Goal: Find specific page/section: Find specific page/section

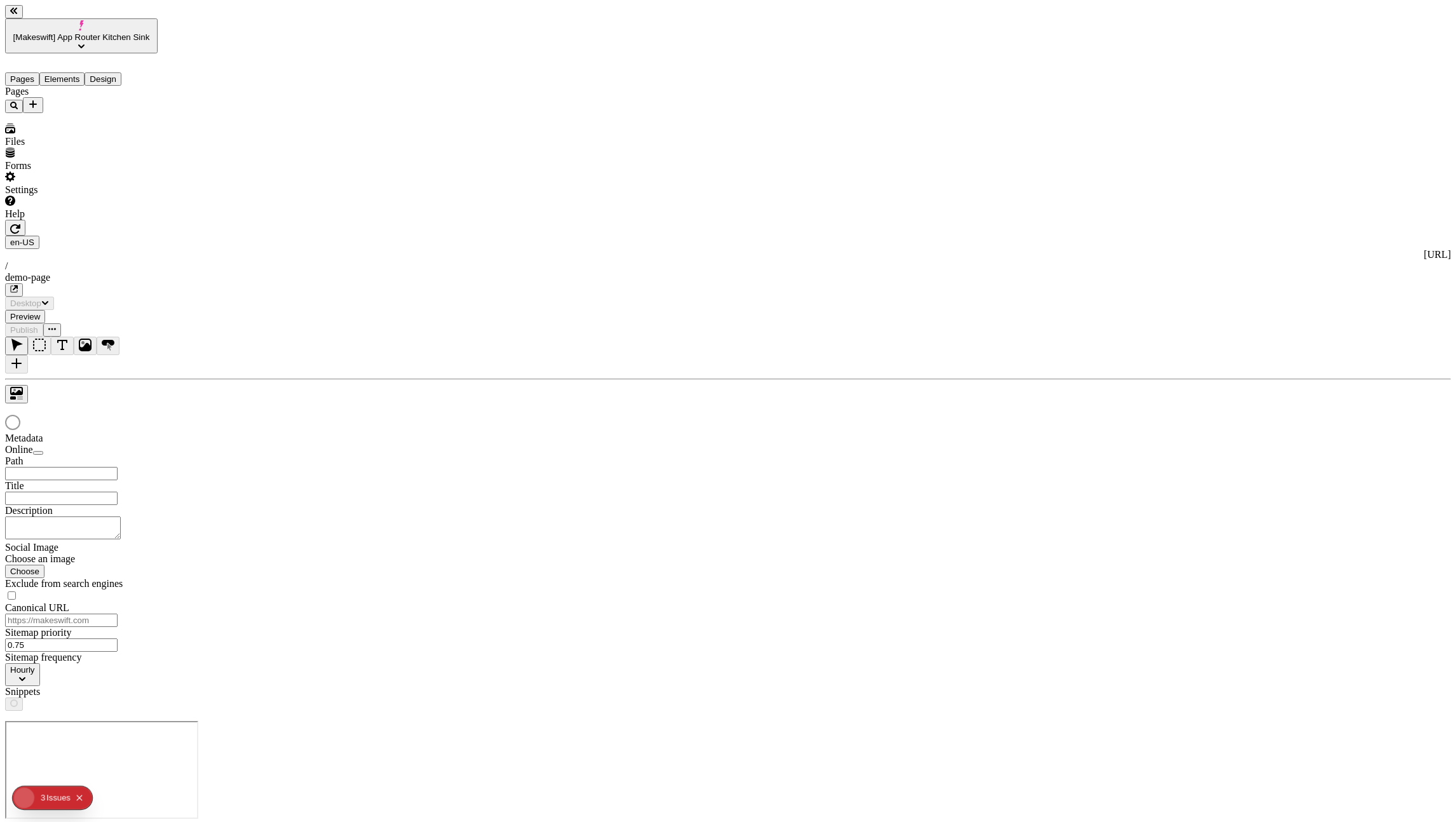
type input "/demo-page"
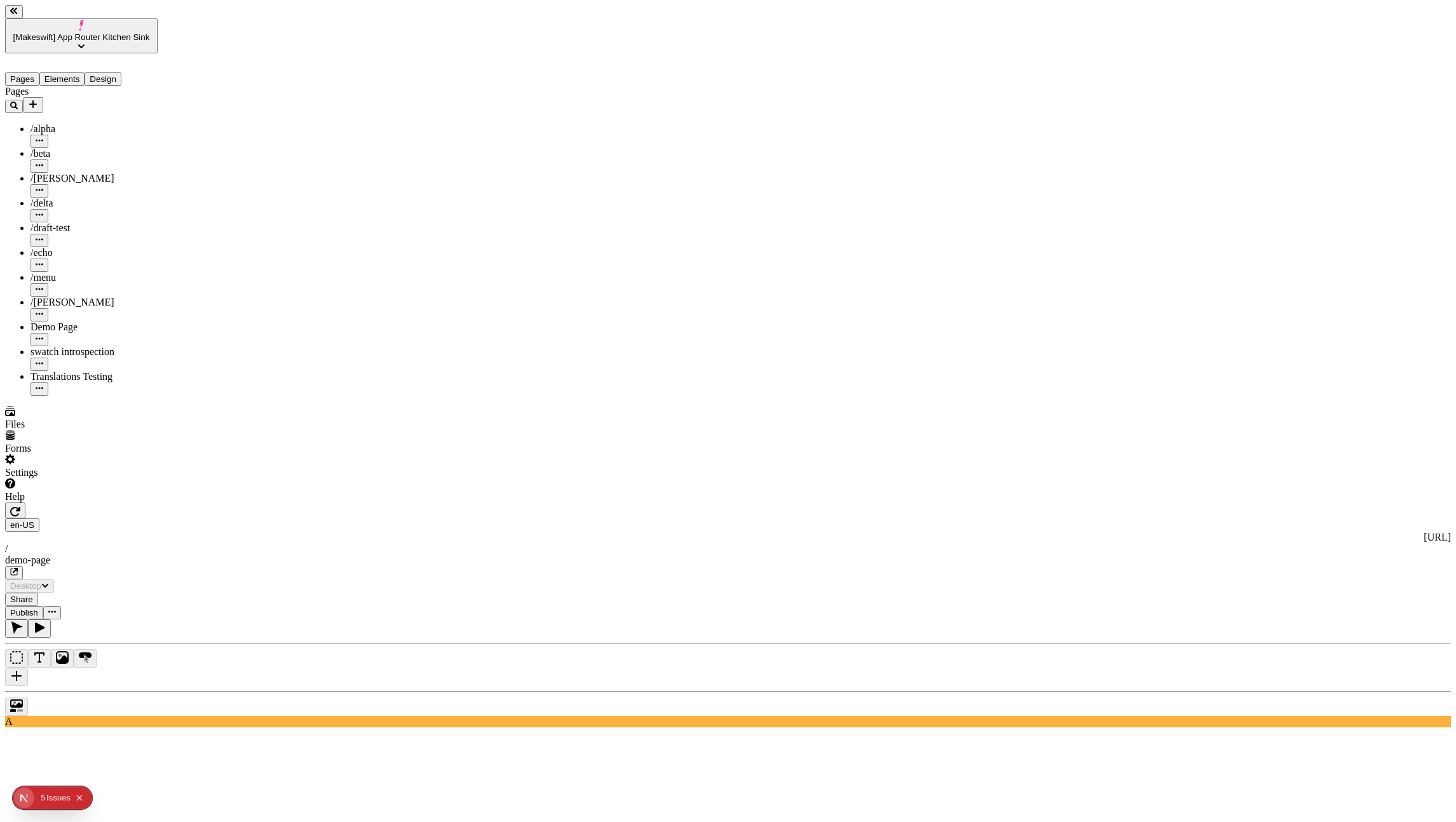
click at [23, 566] on button "button" at bounding box center [14, 573] width 18 height 13
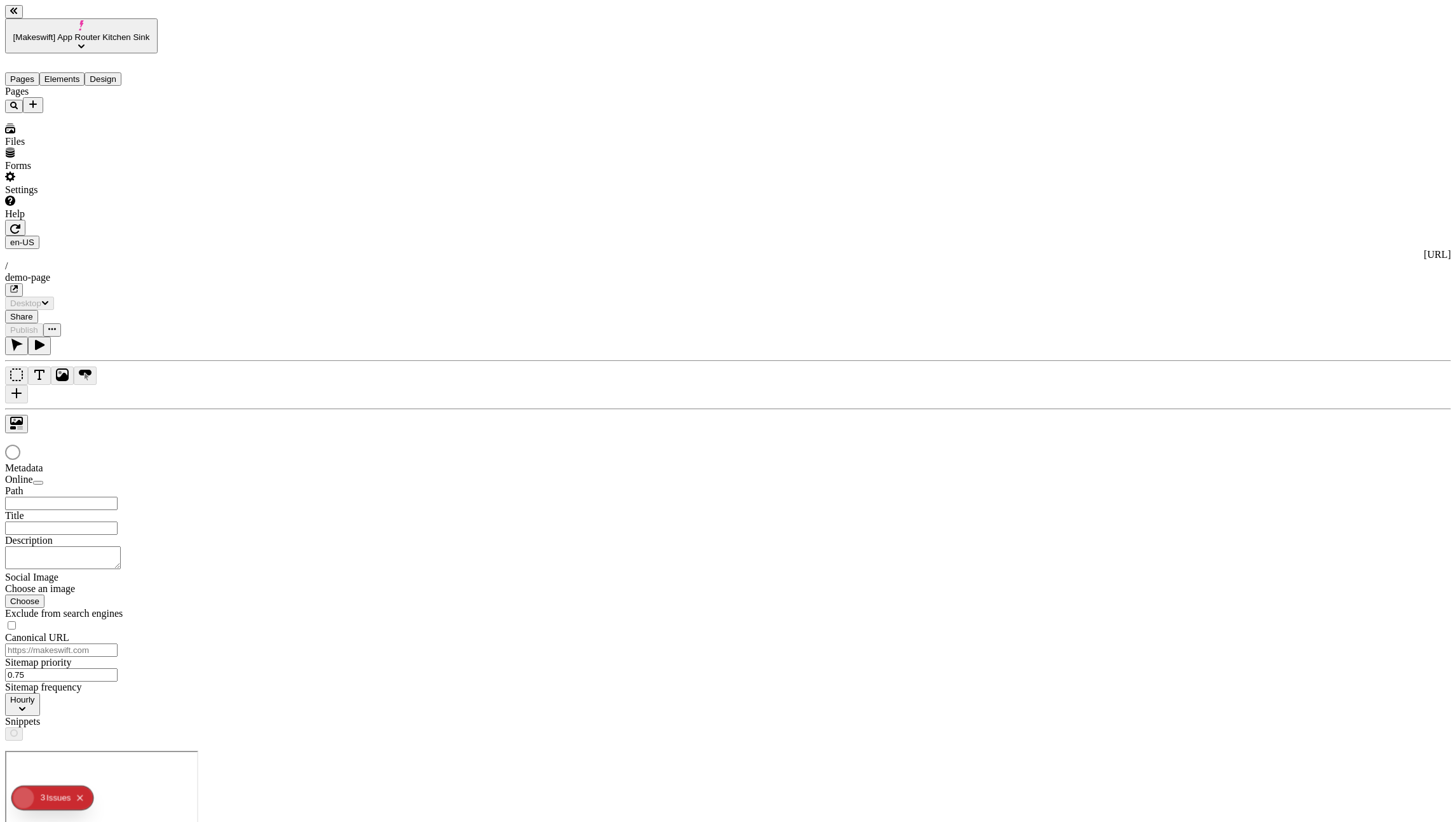
type input "/demo-page"
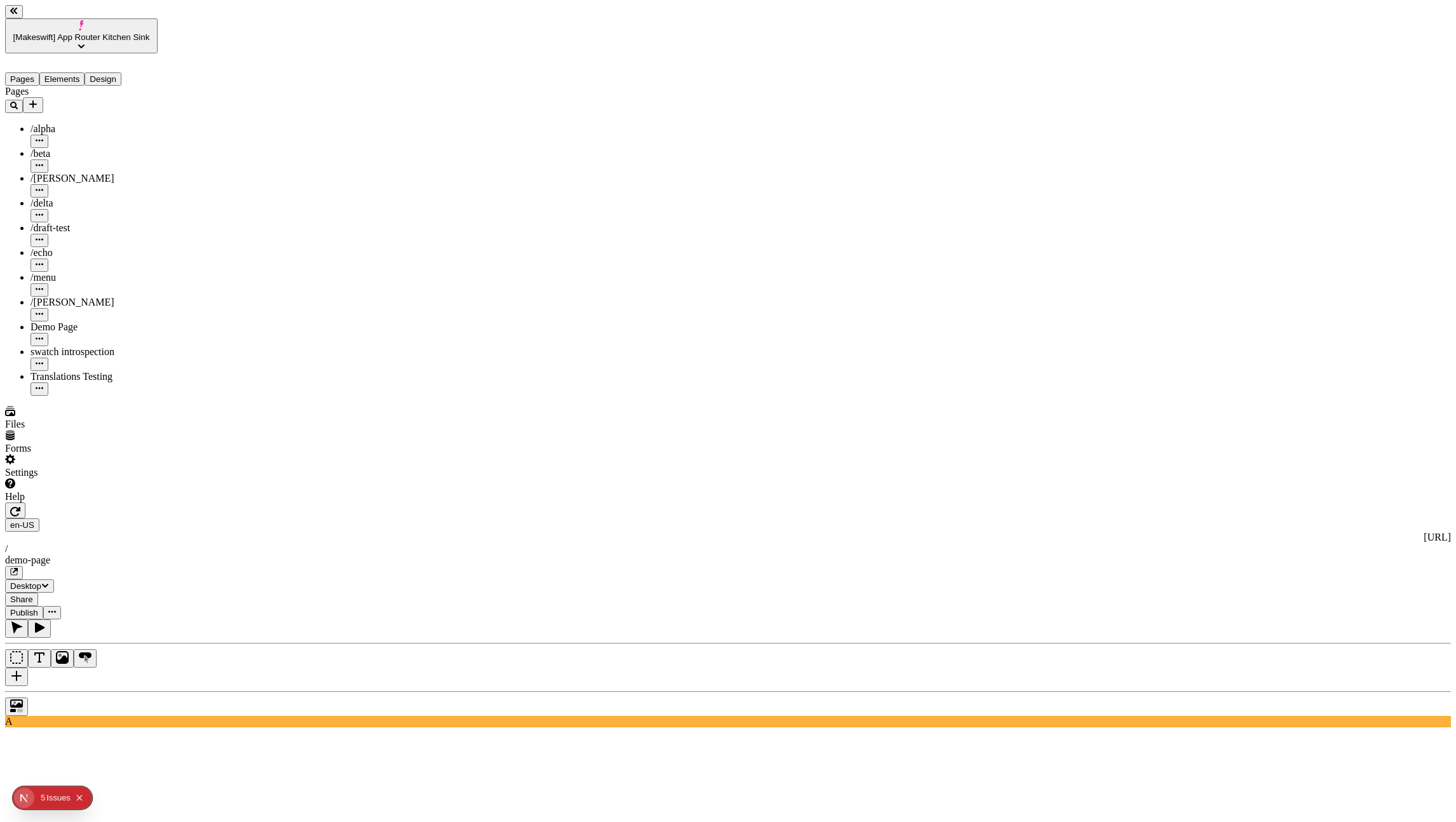
click at [125, 18] on button "[Makeswift] App Router Kitchen Sink" at bounding box center [81, 35] width 153 height 35
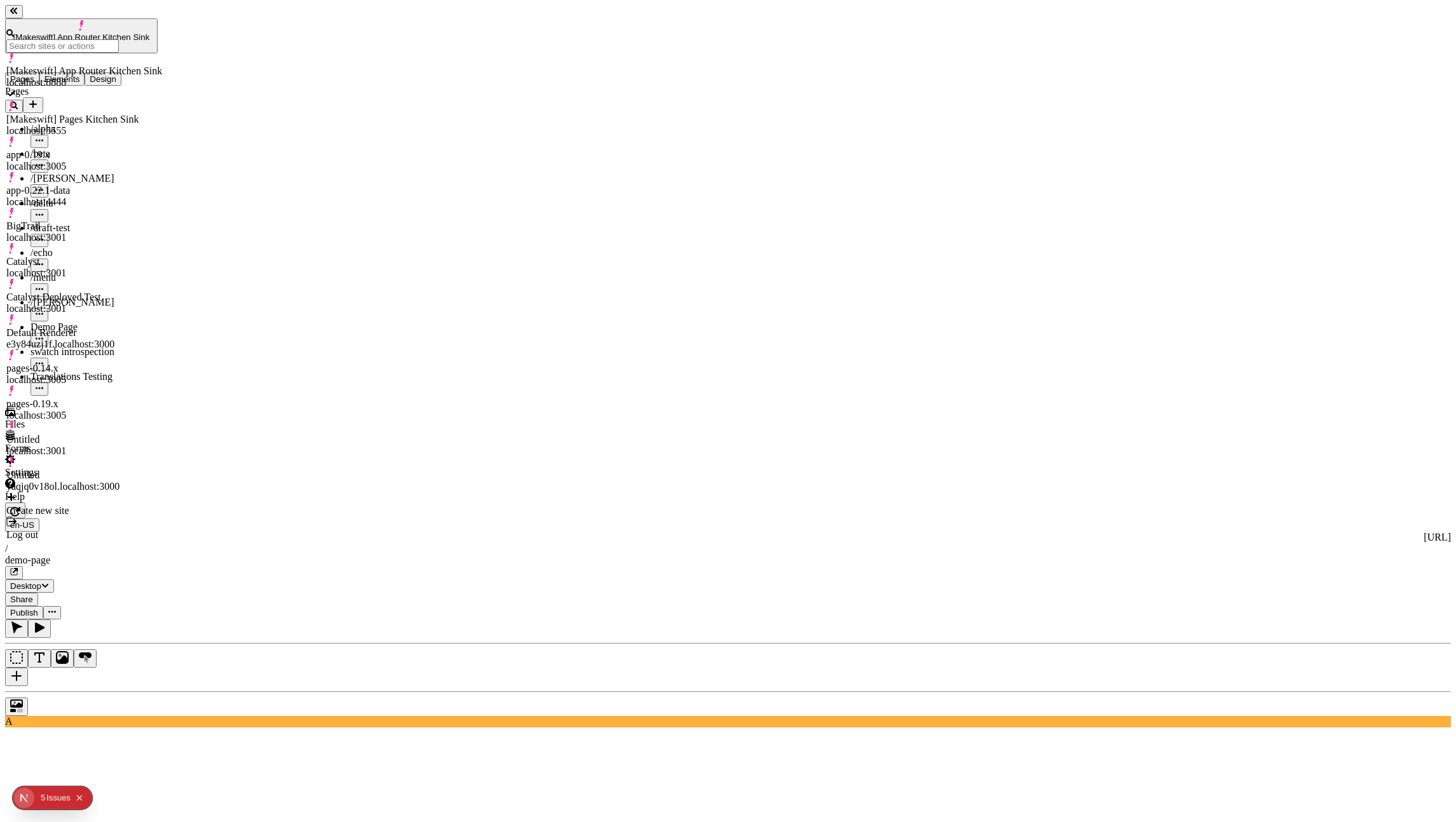
click at [120, 327] on div "Default Renderer e3y84uzj1f.localhost:3000" at bounding box center [84, 338] width 156 height 23
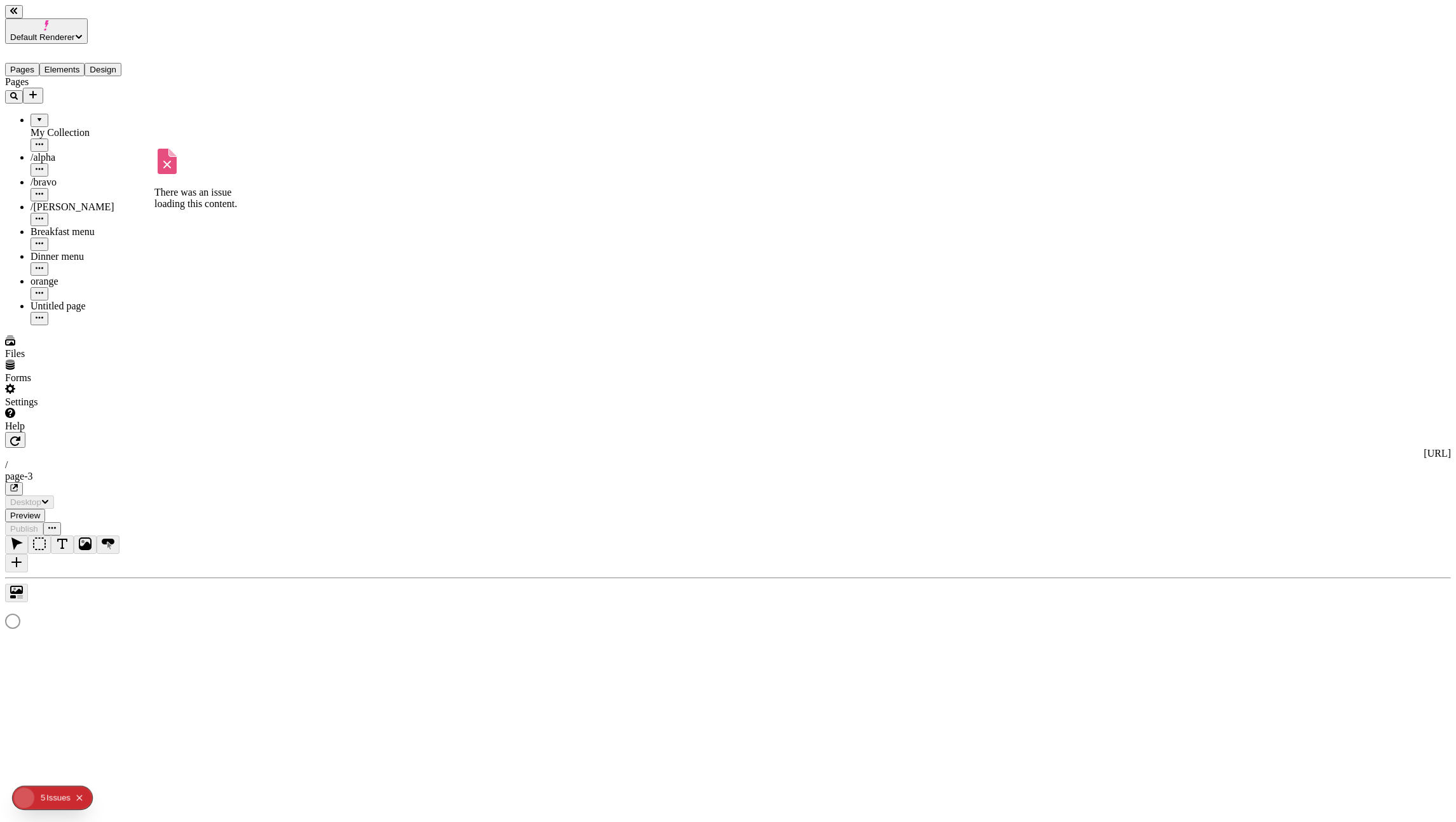
type input "/page-3"
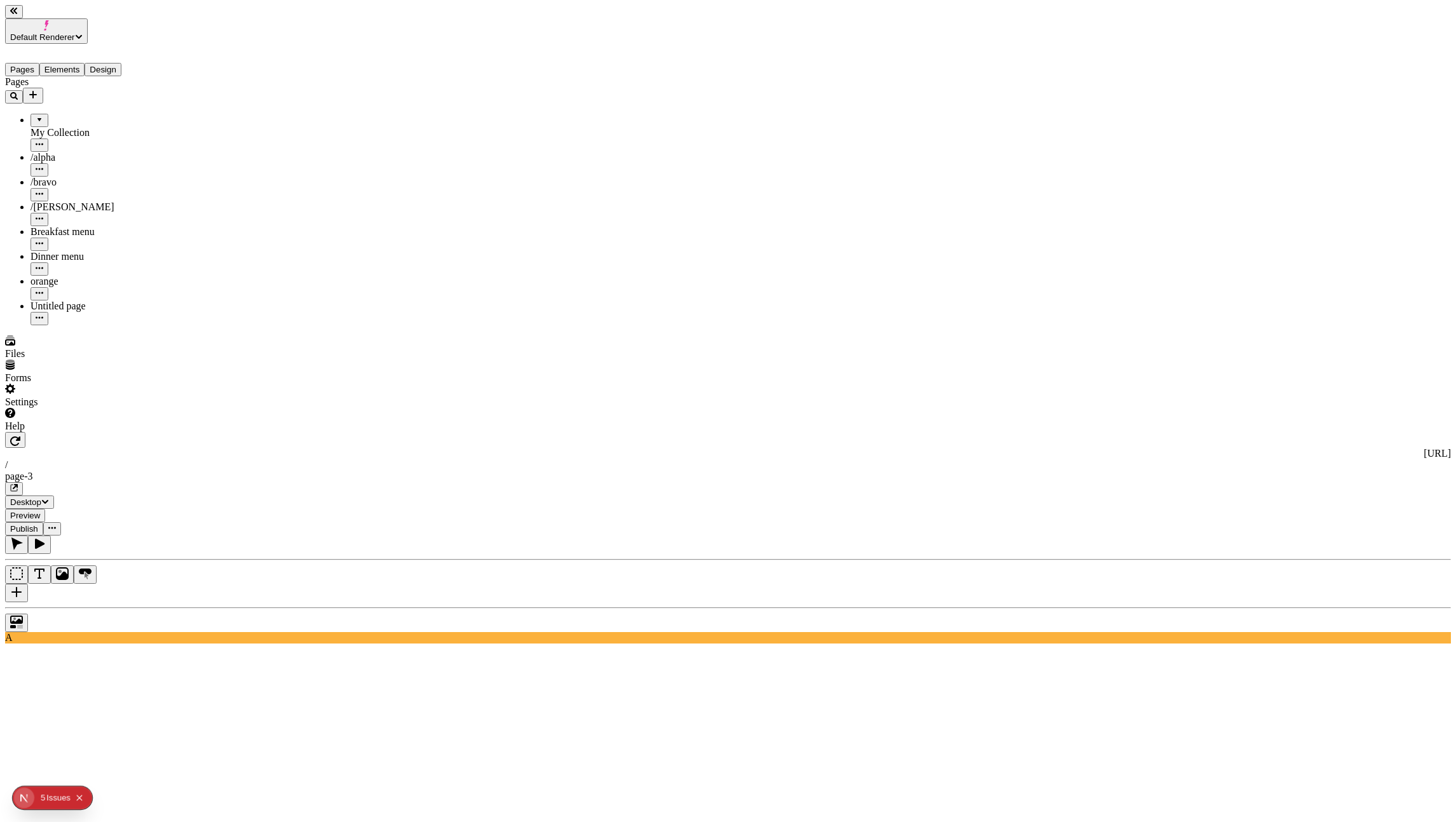
type input "270"
type input "105"
click at [25, 432] on button "button" at bounding box center [15, 441] width 21 height 16
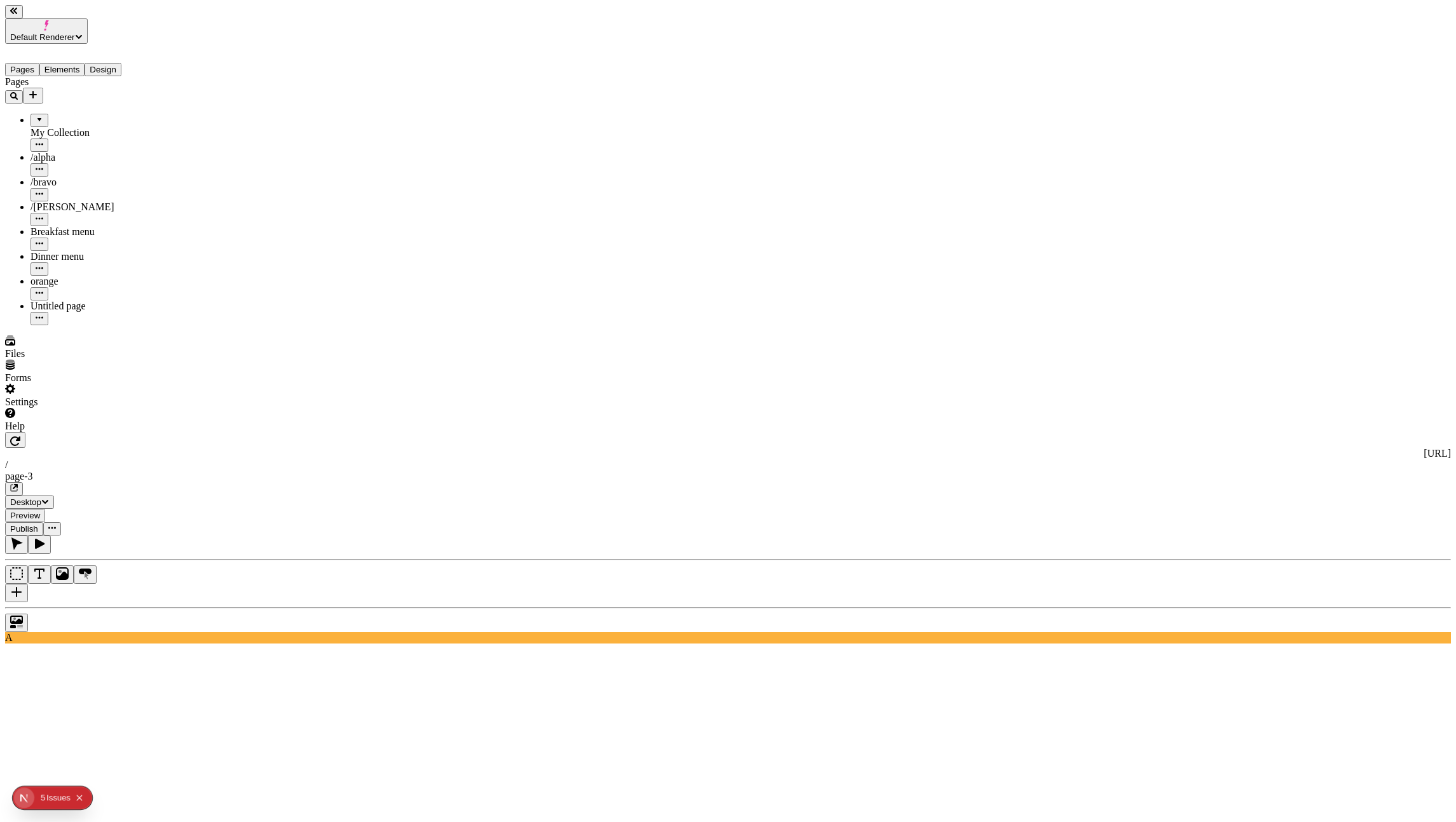
type input "260"
type input "280"
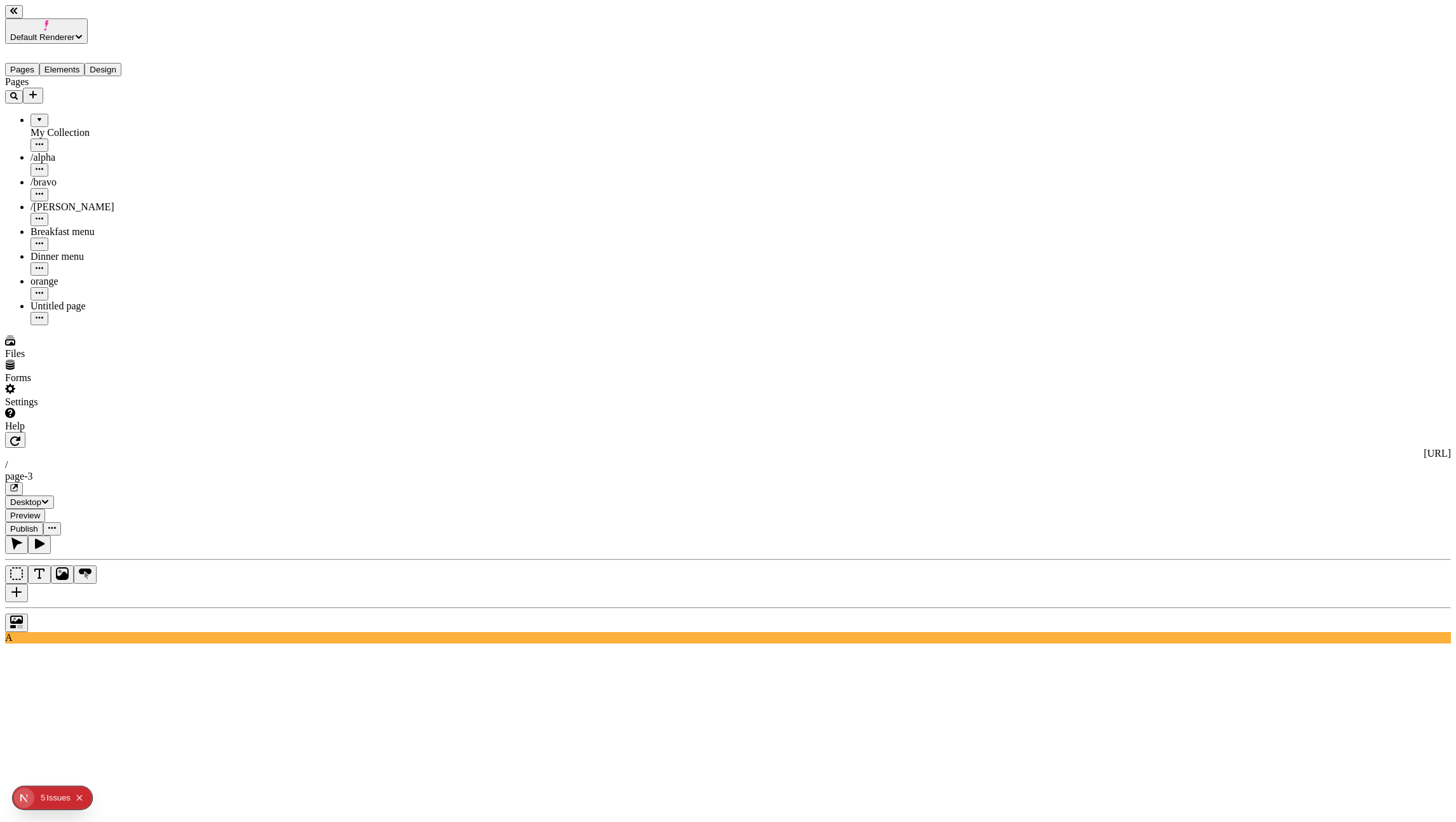
click at [21, 436] on icon "button" at bounding box center [15, 441] width 10 height 10
click at [75, 32] on span "Default Renderer" at bounding box center [43, 37] width 65 height 10
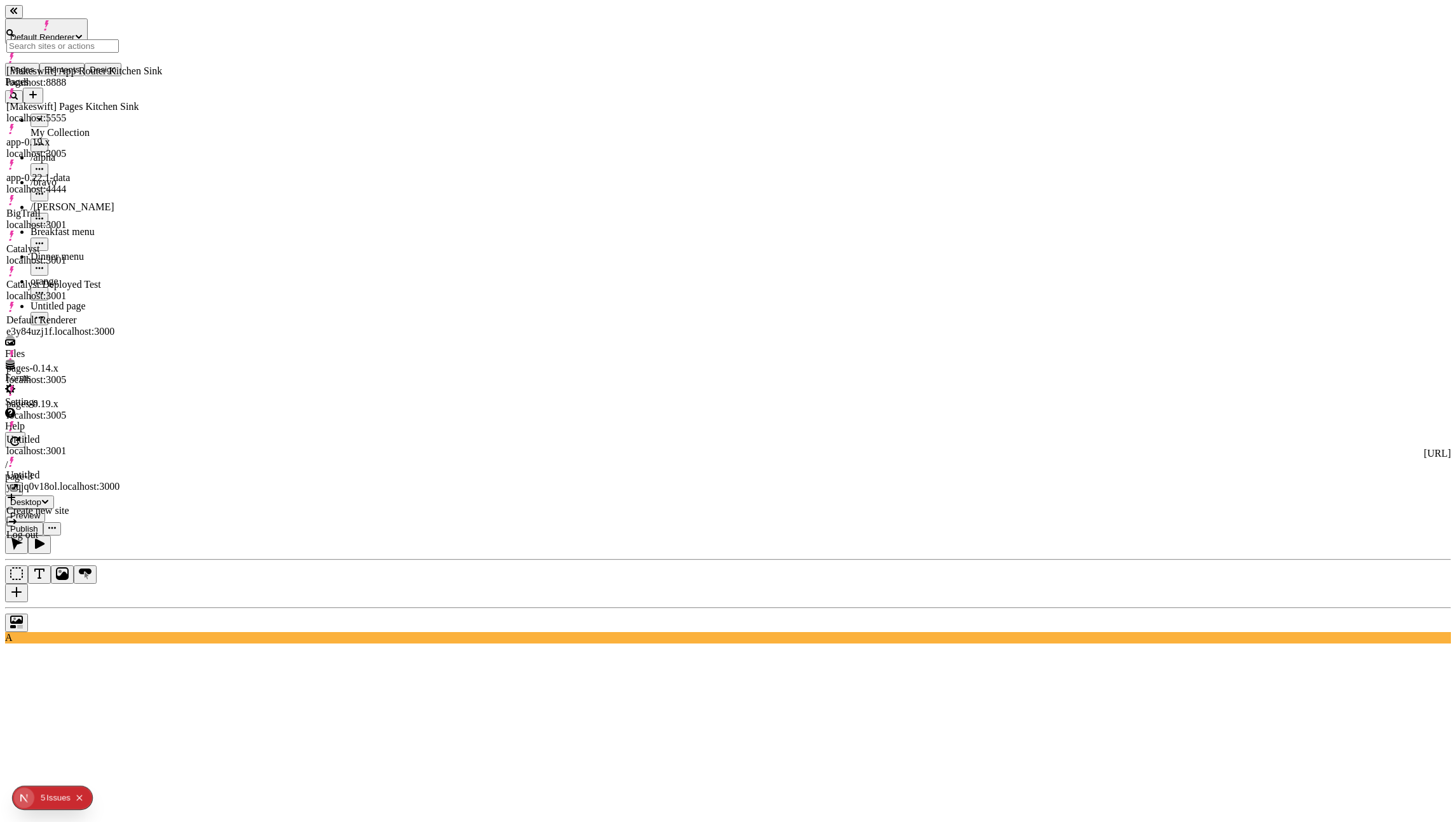
click at [115, 72] on div "[Makeswift] App Router Kitchen Sink" at bounding box center [84, 71] width 156 height 11
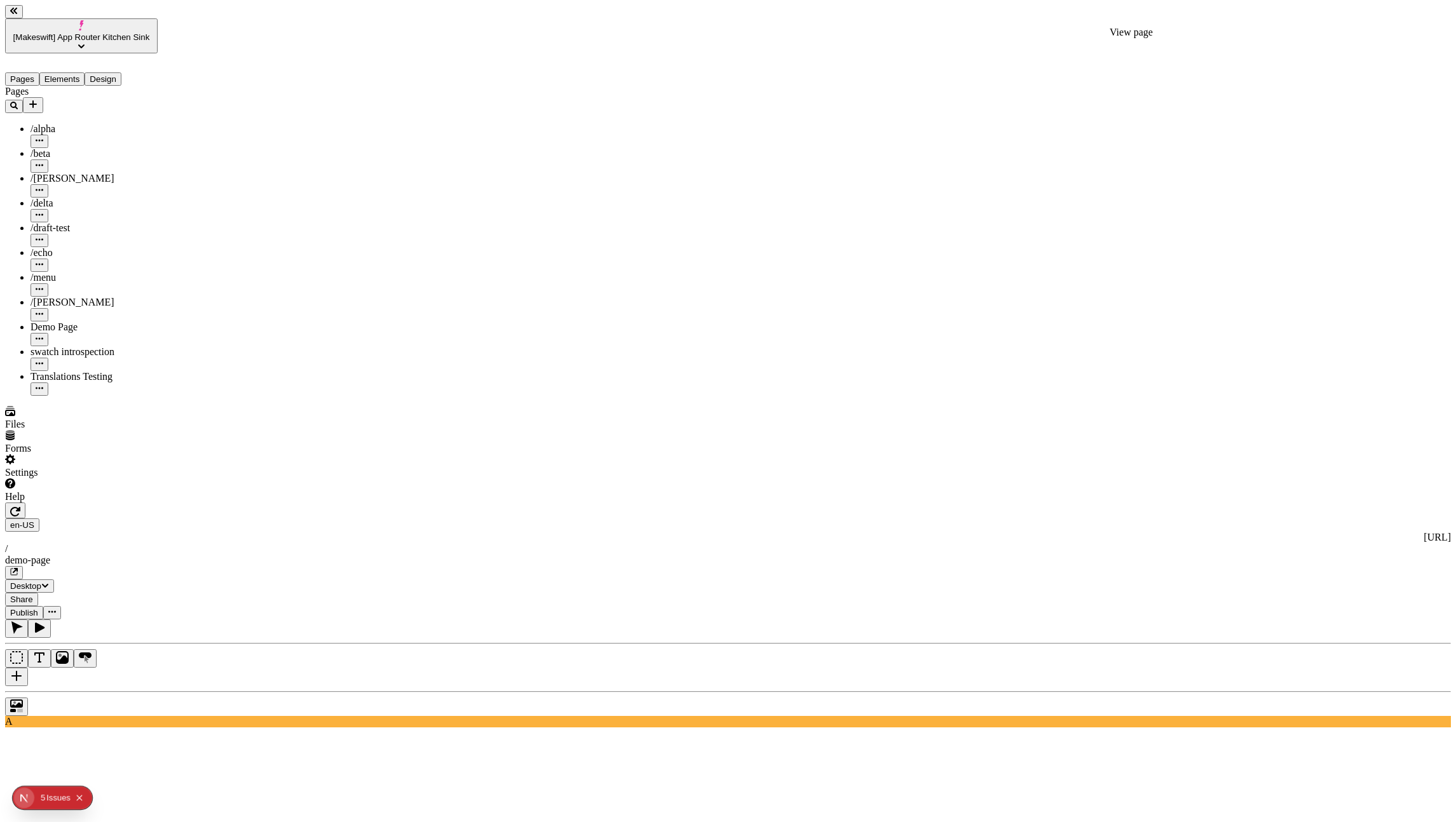
click at [18, 568] on icon "button" at bounding box center [14, 572] width 7 height 7
click at [25, 502] on button "button" at bounding box center [15, 511] width 21 height 16
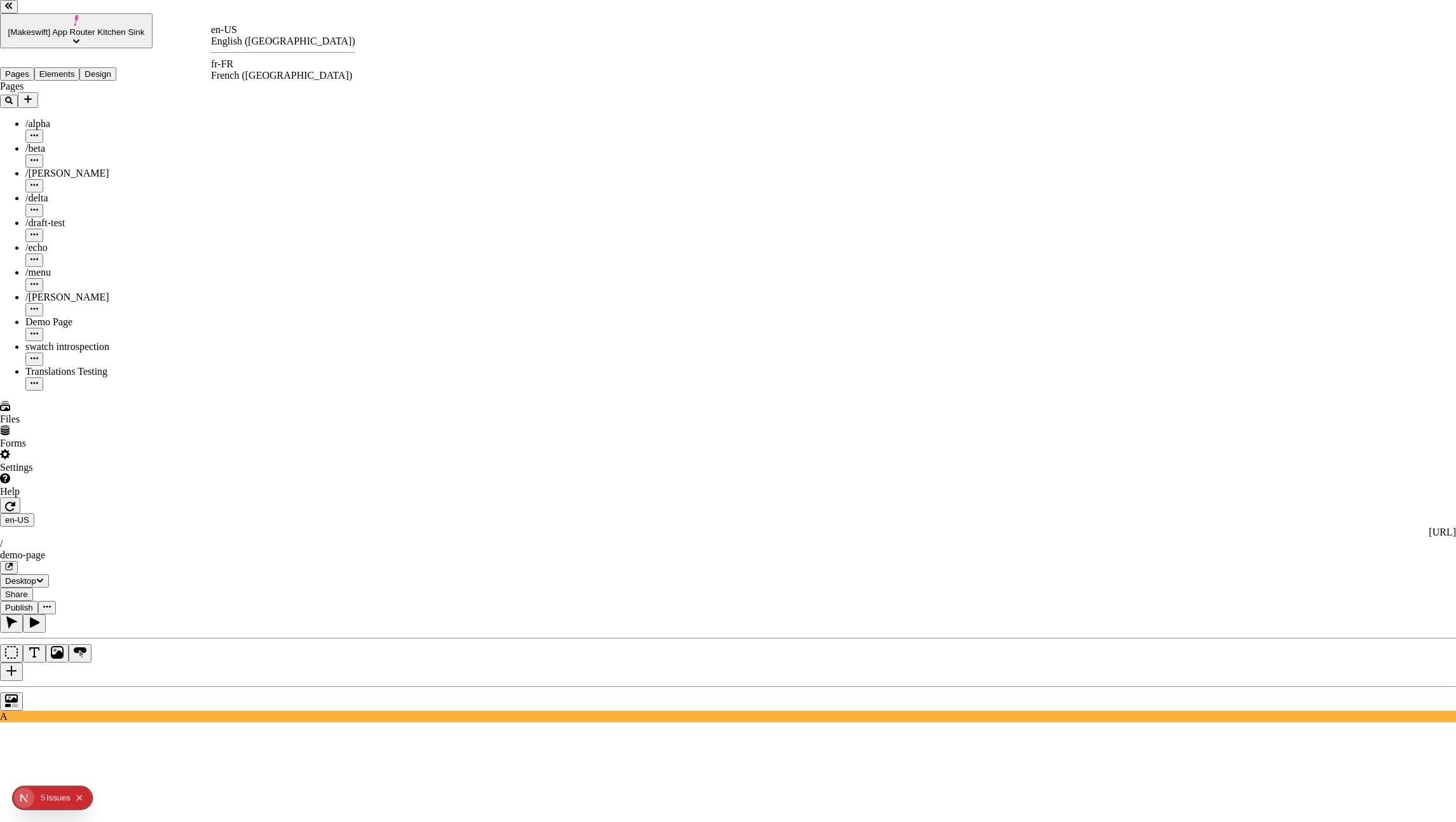
click at [241, 66] on div "fr-FR" at bounding box center [283, 63] width 144 height 11
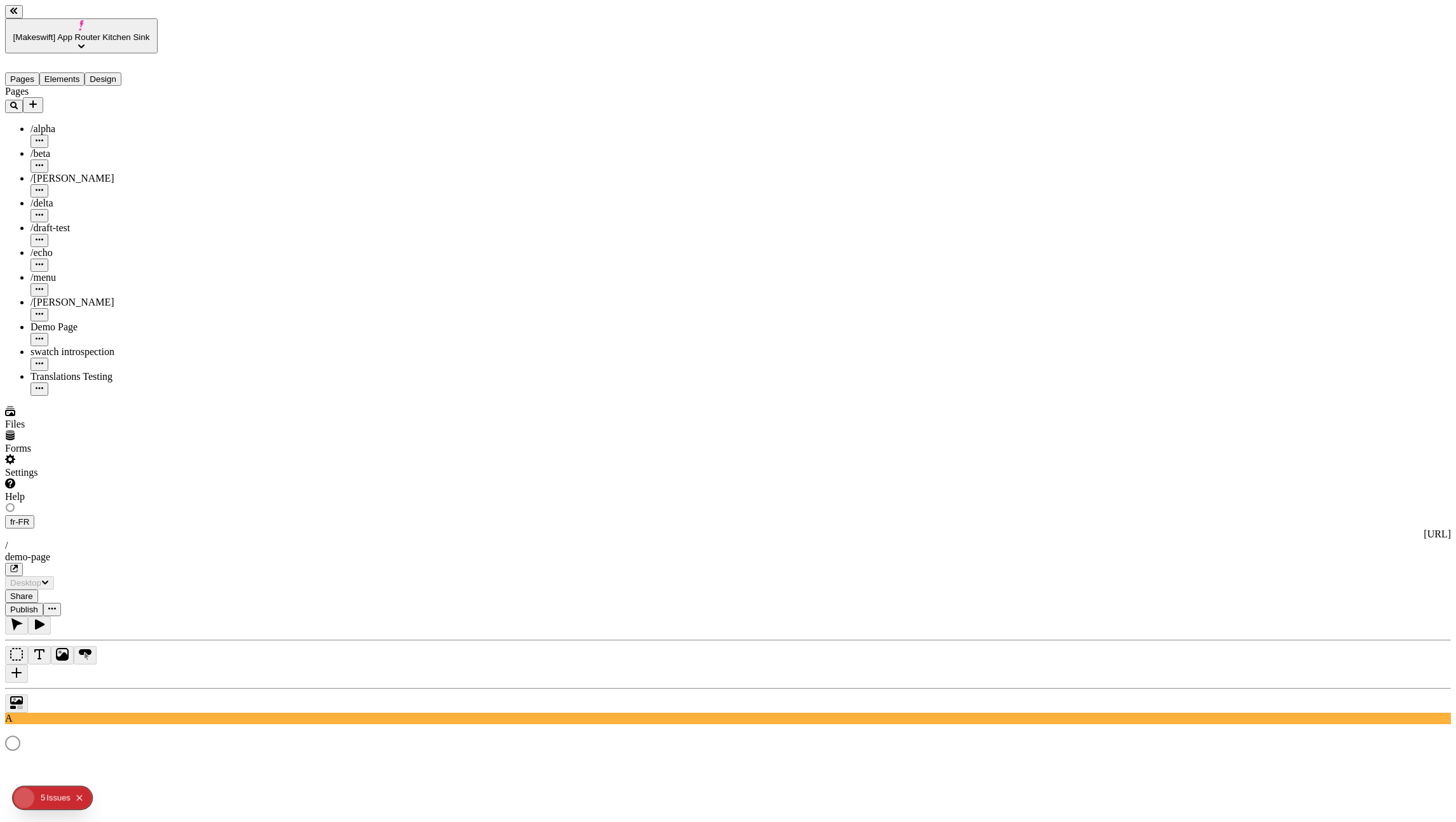
type input "/demo-page"
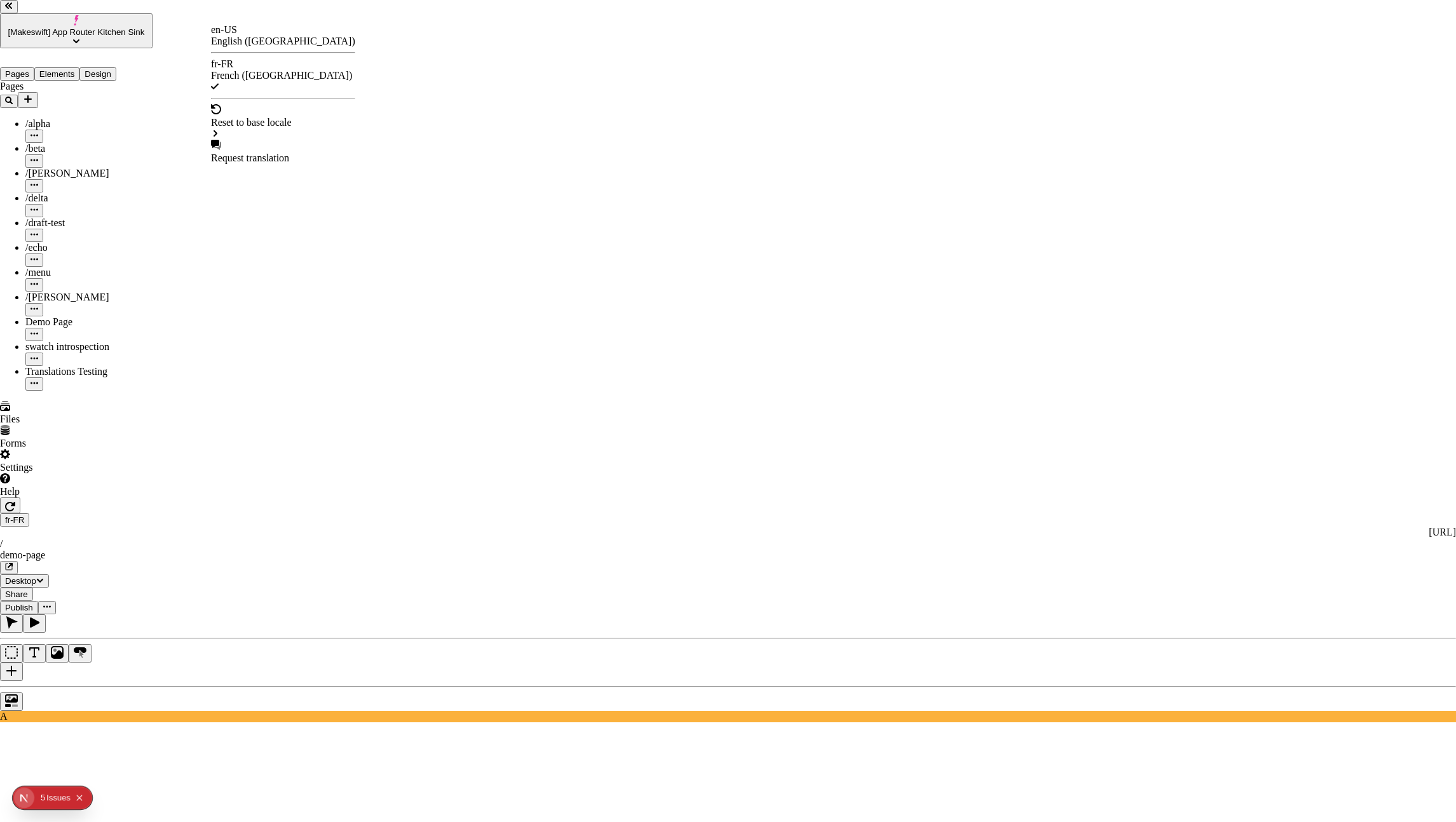
click at [233, 32] on div "en-US English ([GEOGRAPHIC_DATA])" at bounding box center [283, 35] width 144 height 23
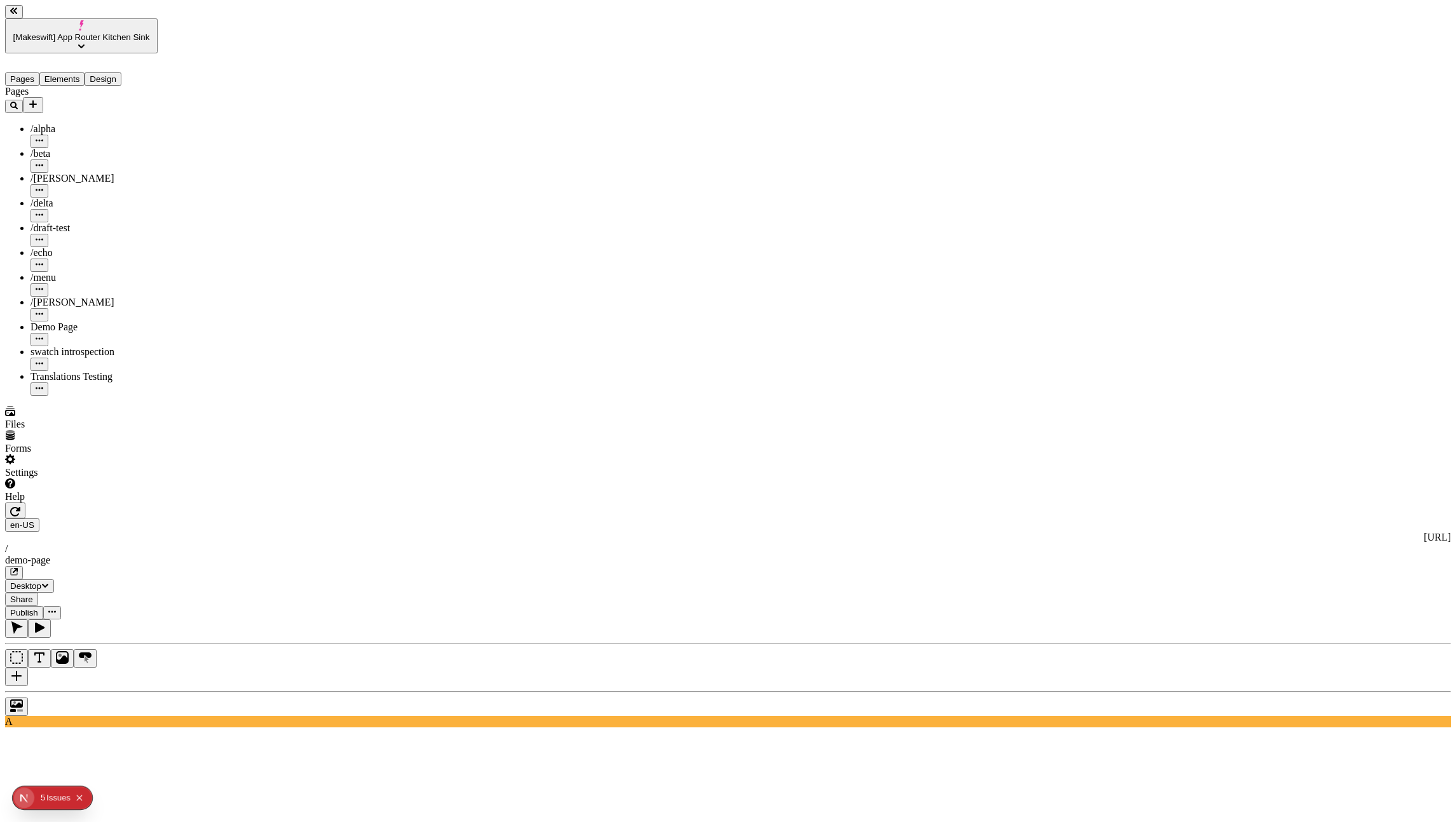
click at [36, 32] on span "[Makeswift] App Router Kitchen Sink" at bounding box center [81, 37] width 137 height 10
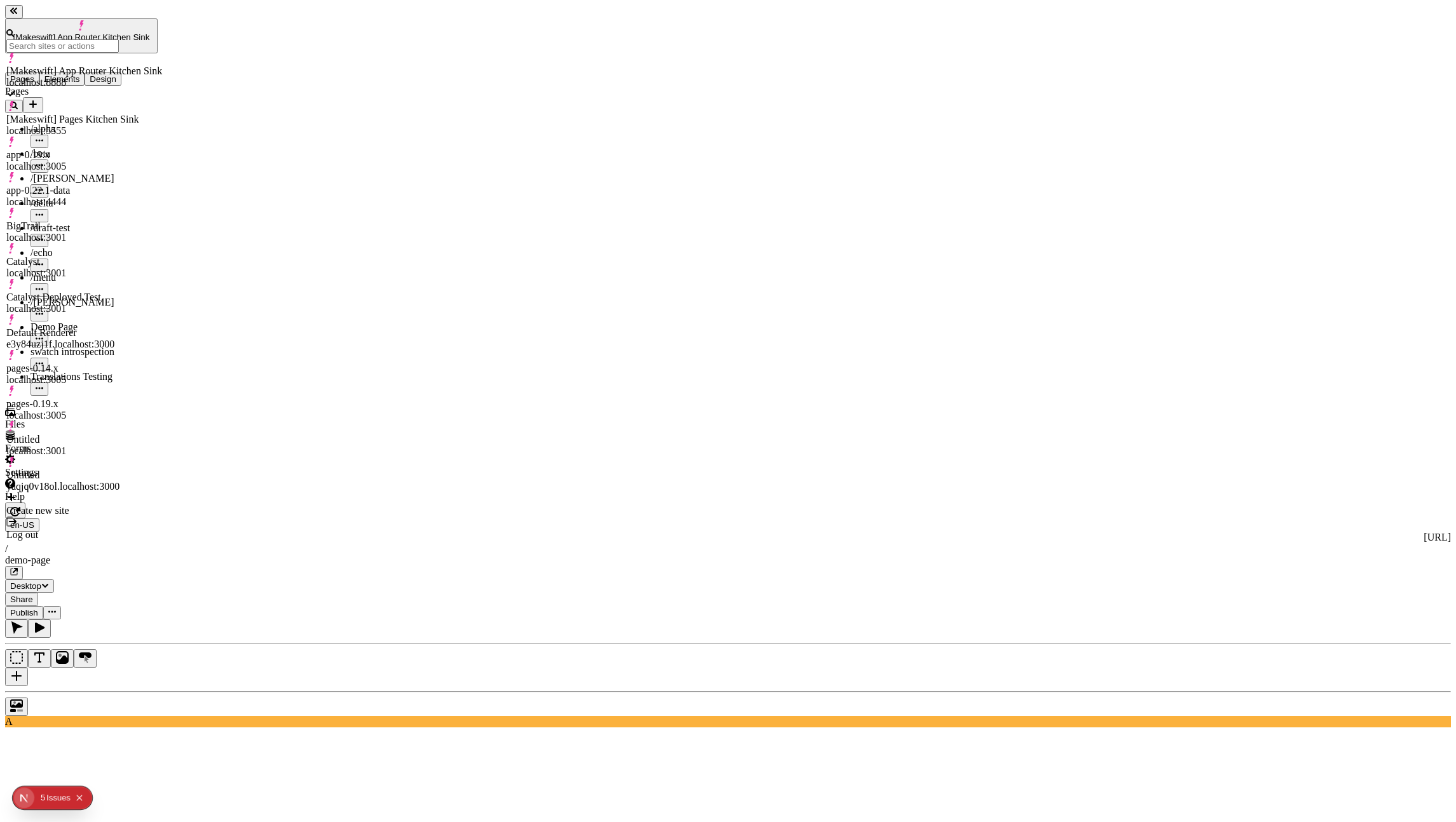
click at [36, 32] on span "[Makeswift] App Router Kitchen Sink" at bounding box center [81, 37] width 137 height 10
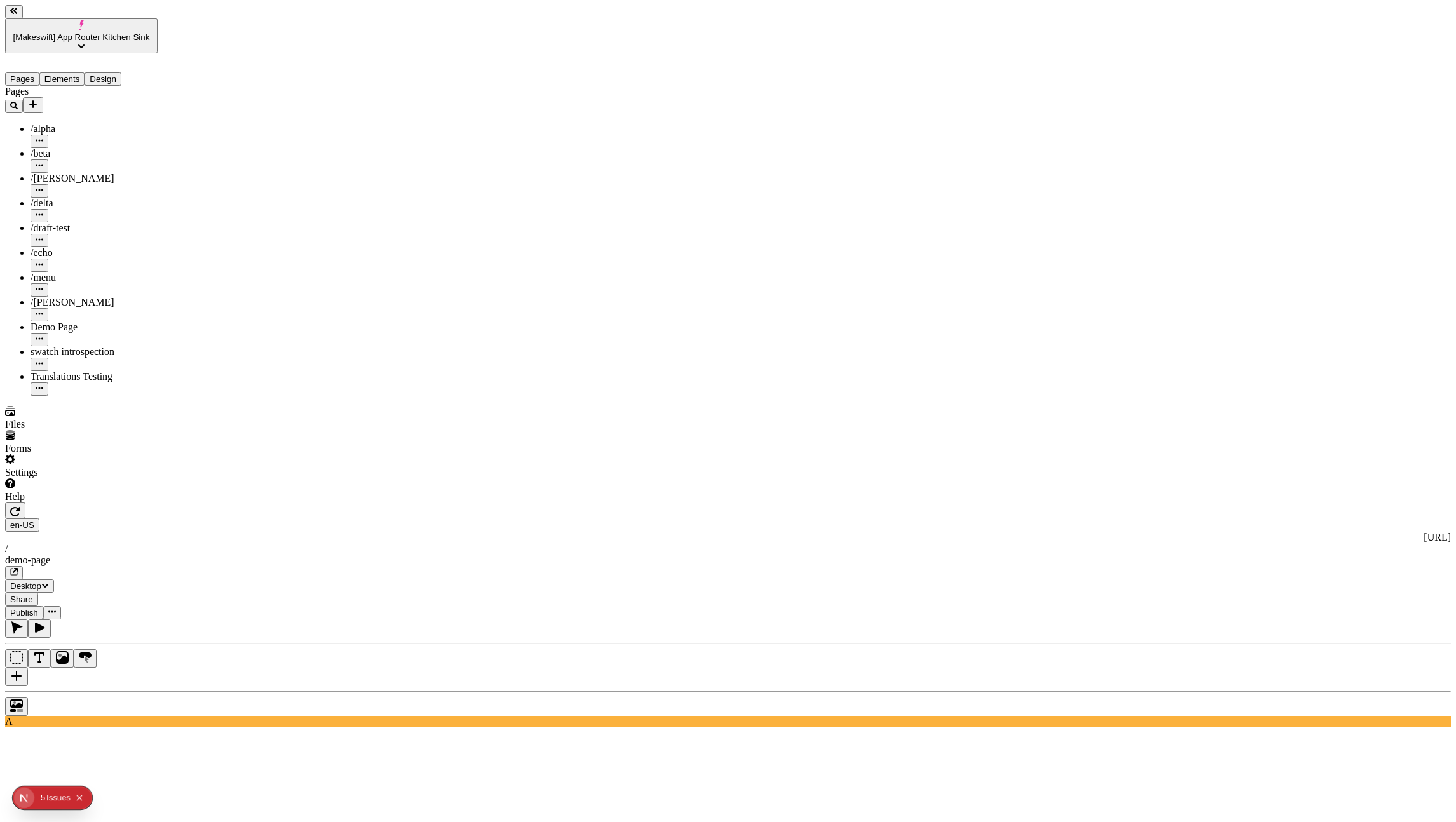
click at [36, 32] on span "[Makeswift] App Router Kitchen Sink" at bounding box center [81, 37] width 137 height 10
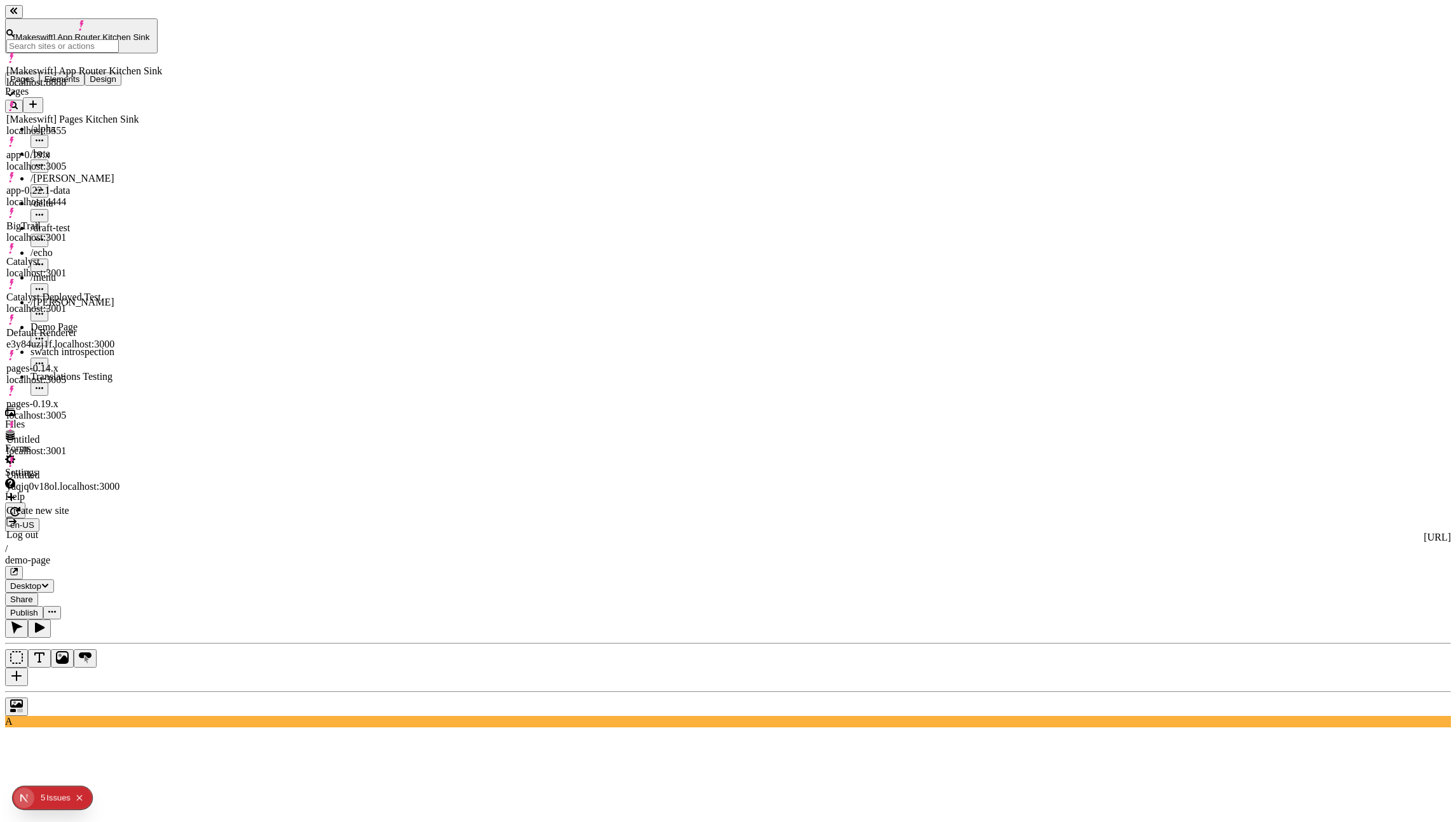
click at [162, 101] on div "[Makeswift] Pages Kitchen Sink localhost:5555" at bounding box center [84, 119] width 156 height 35
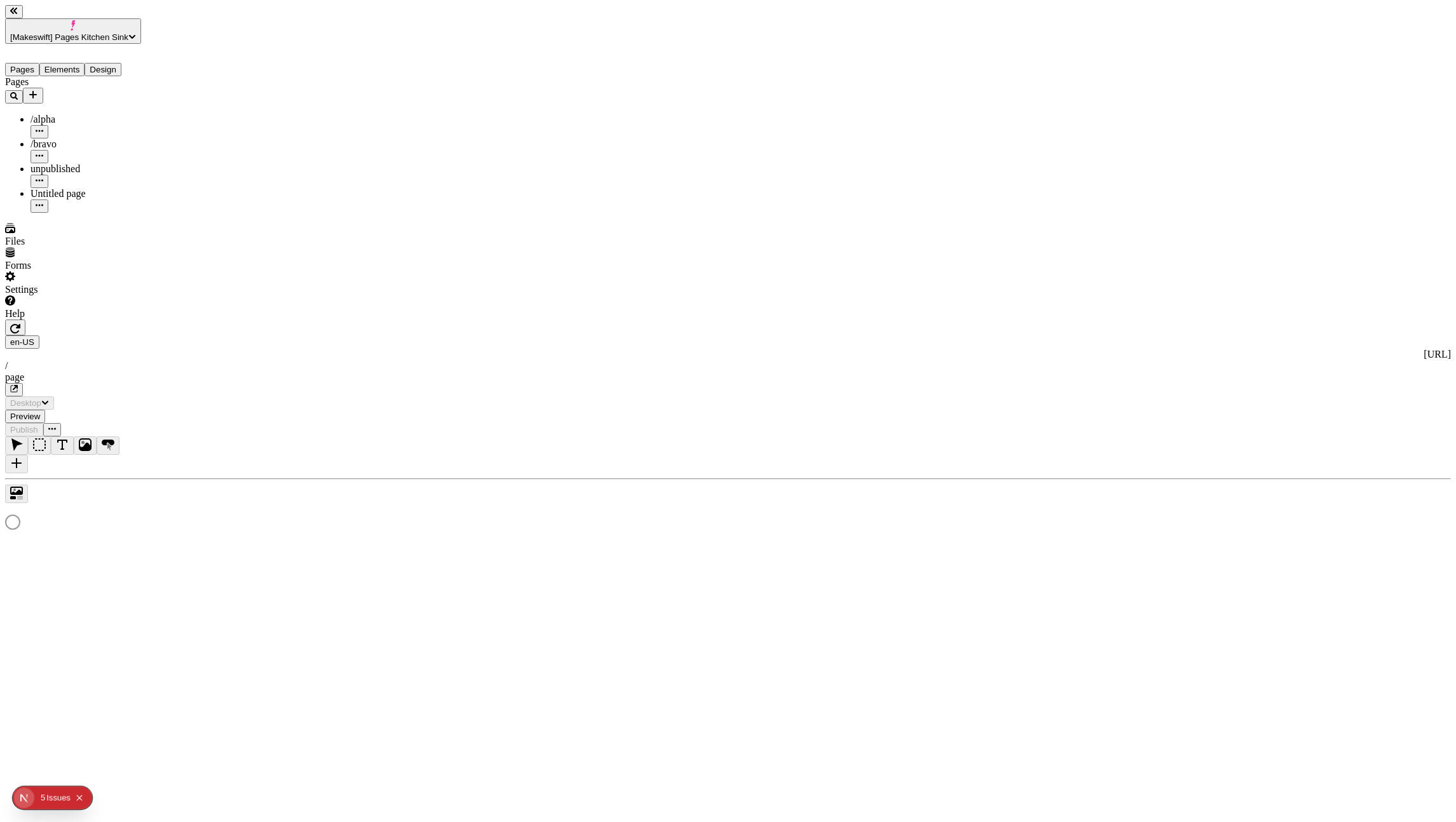
type input "/page"
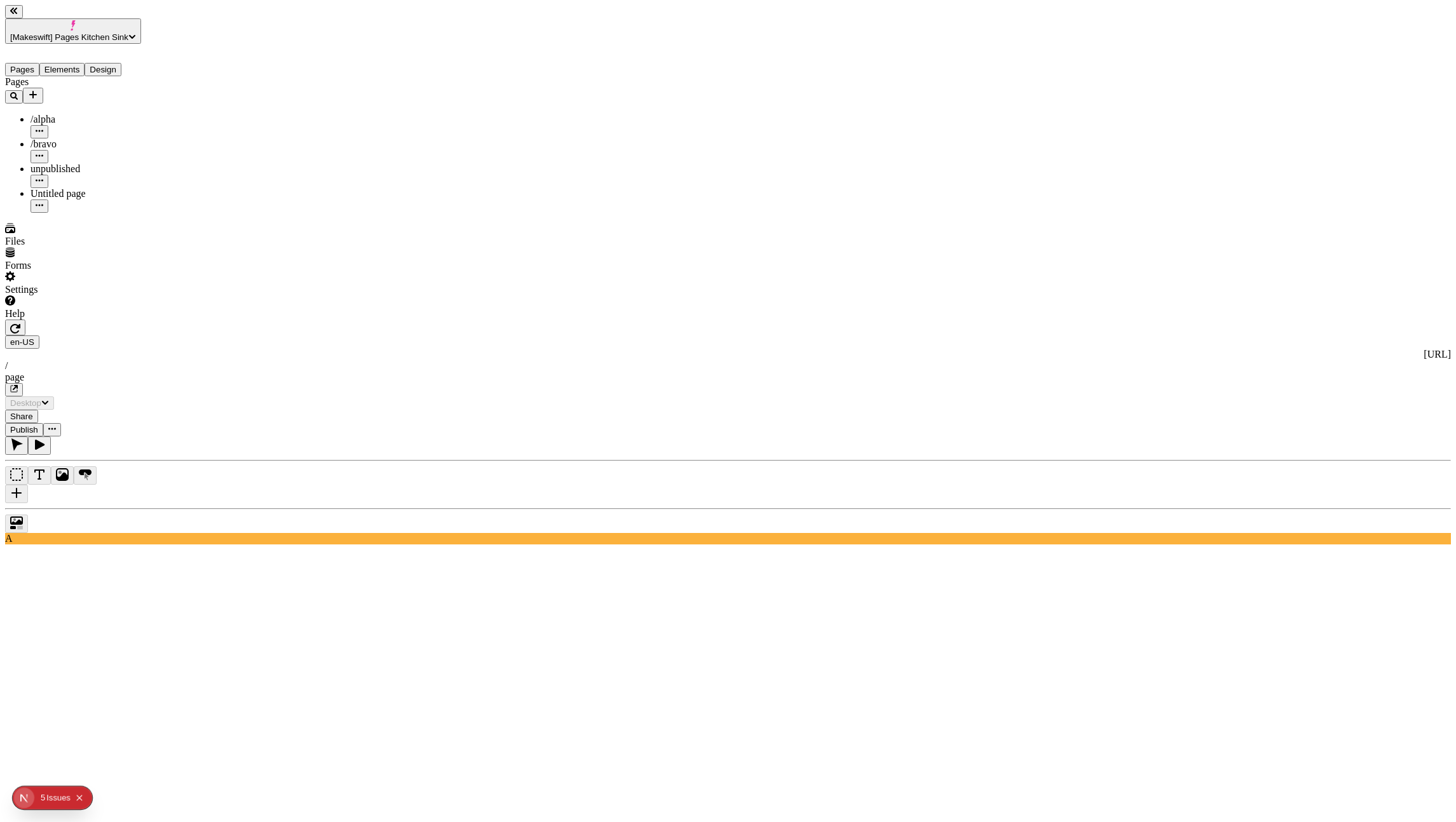
click at [25, 320] on button "button" at bounding box center [15, 328] width 21 height 16
click at [21, 323] on icon "button" at bounding box center [15, 328] width 10 height 10
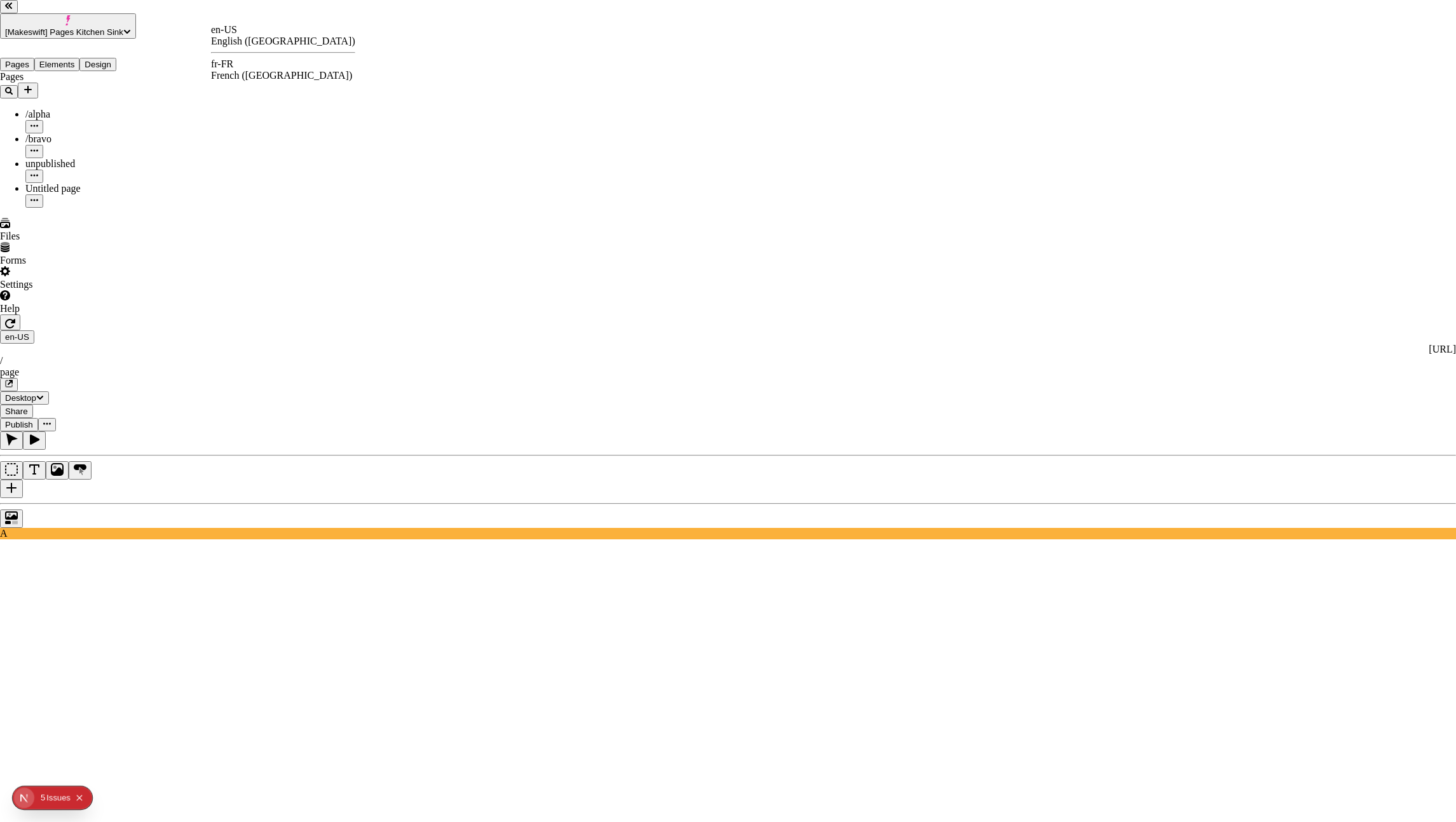
click at [254, 71] on div "fr-FR French ([GEOGRAPHIC_DATA])" at bounding box center [283, 69] width 144 height 23
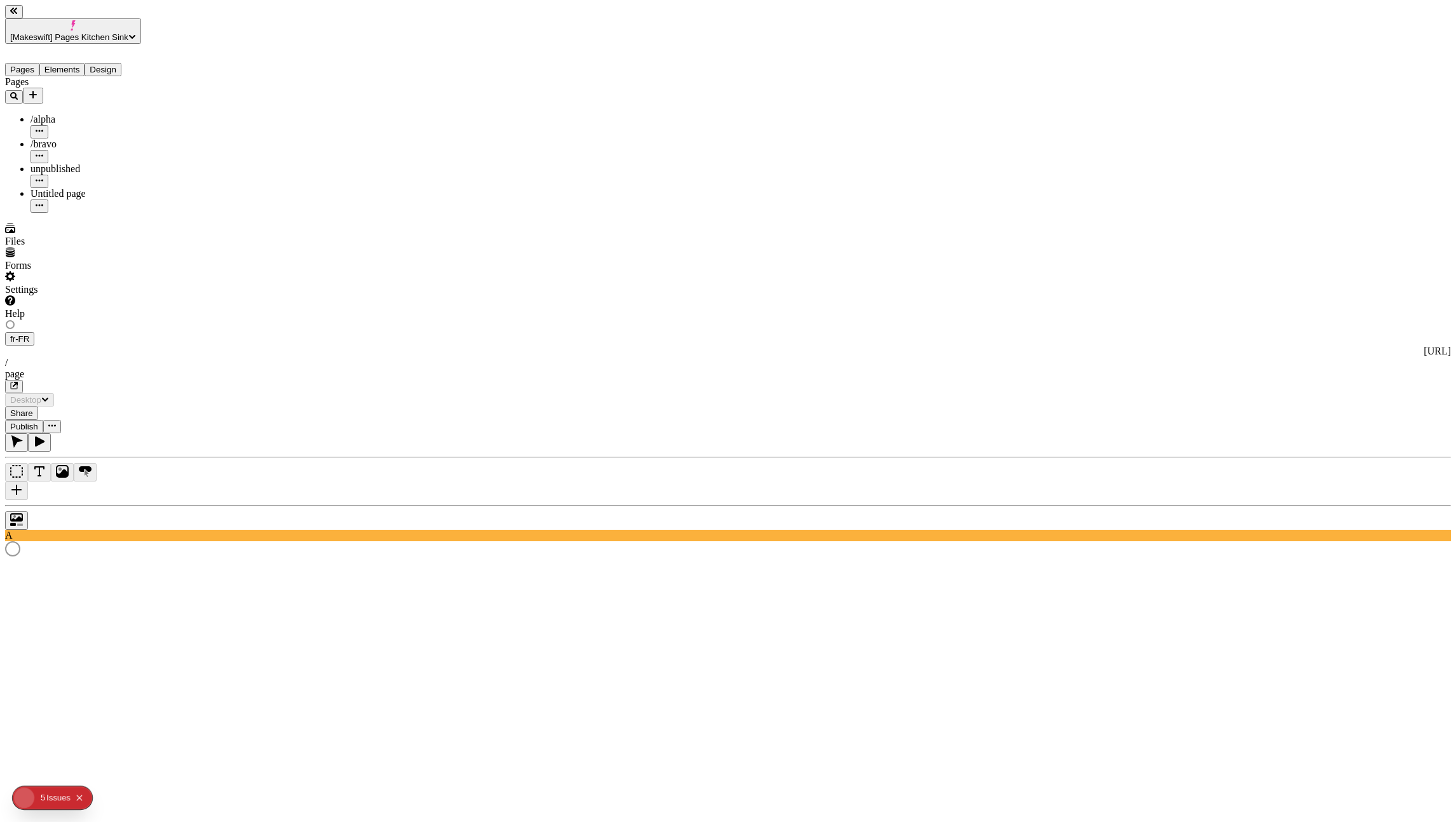
type input "/page"
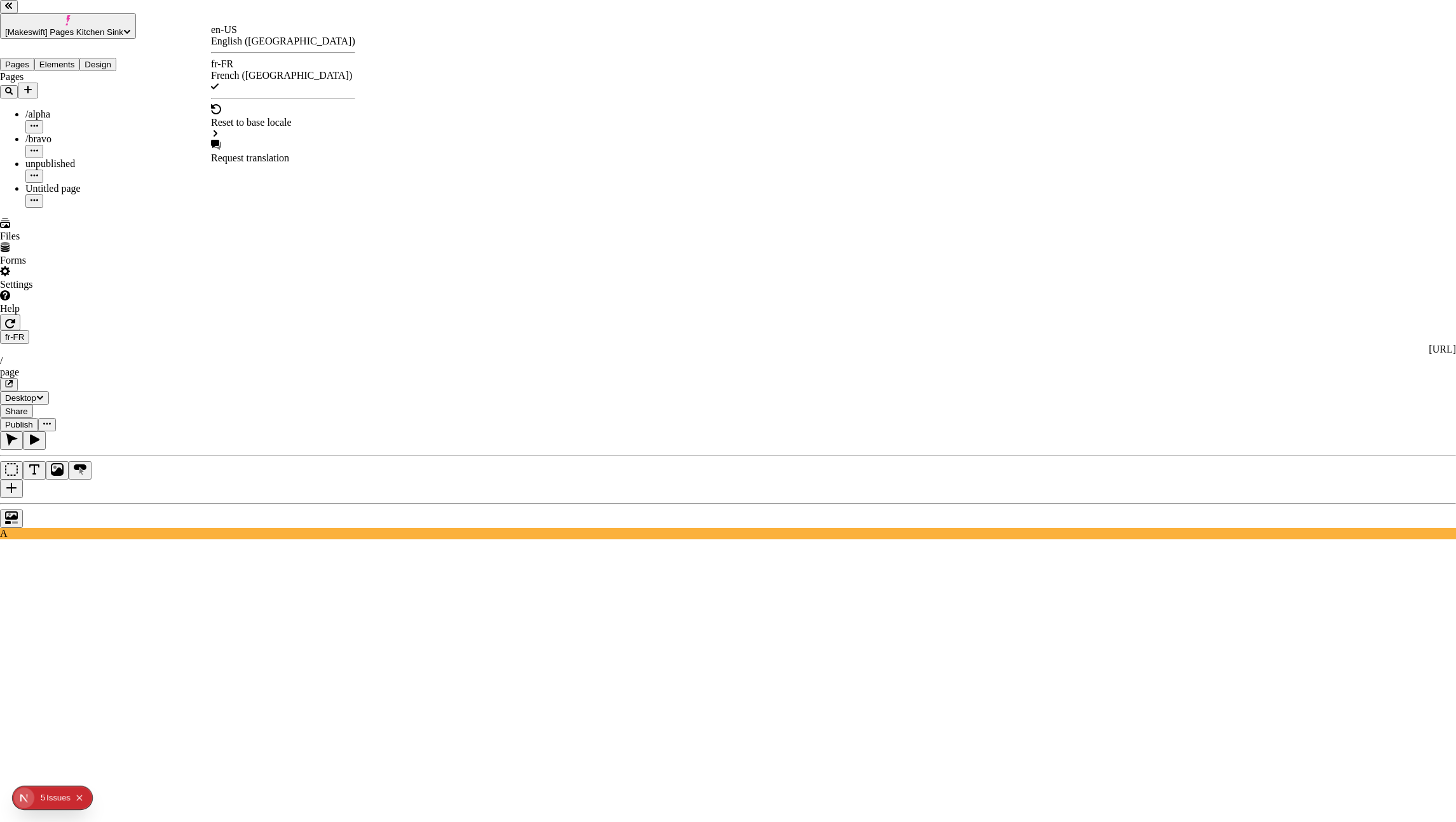
click at [225, 38] on div "en-US English ([GEOGRAPHIC_DATA])" at bounding box center [283, 35] width 144 height 23
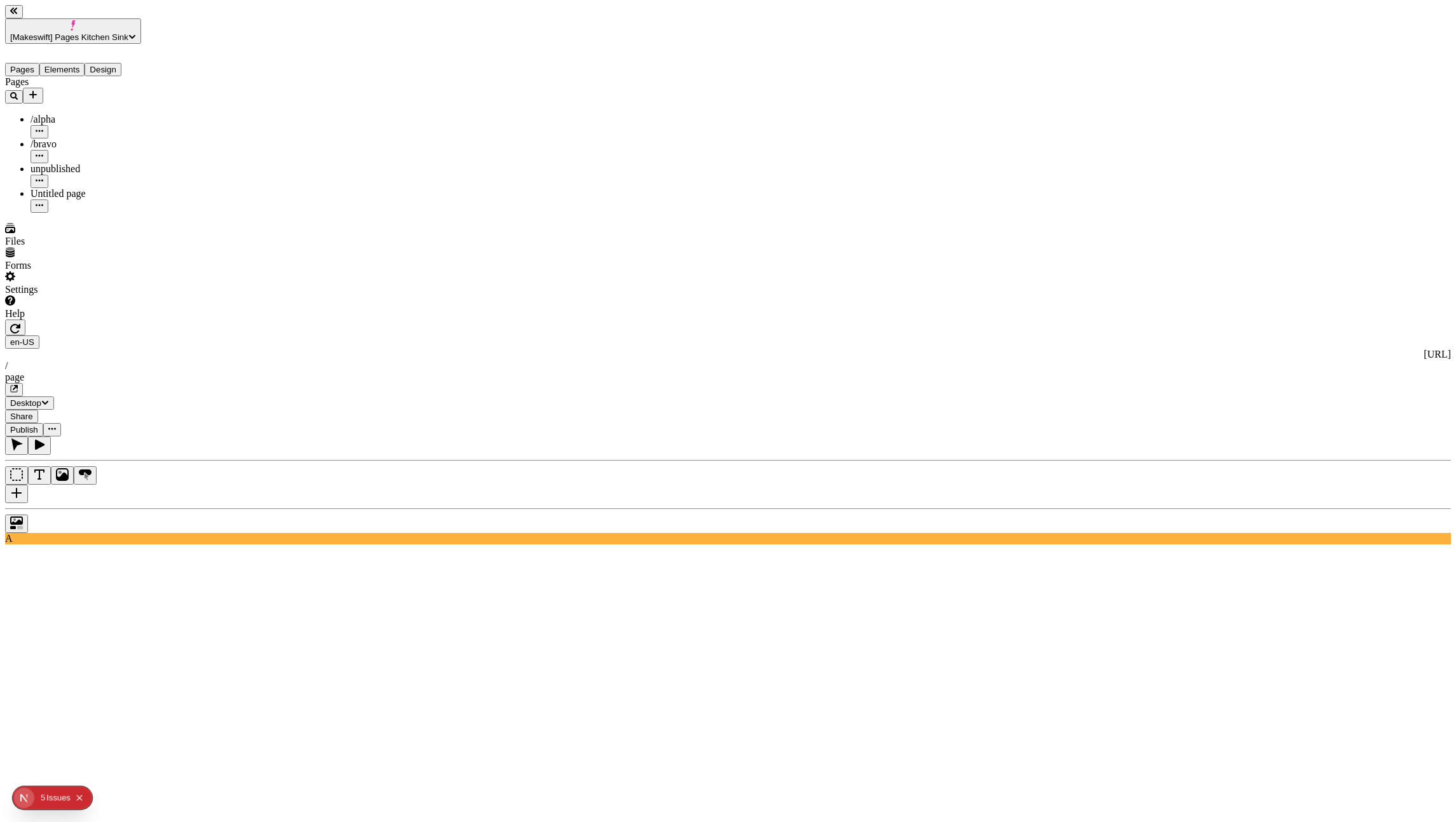
click at [21, 324] on icon "button" at bounding box center [15, 328] width 10 height 10
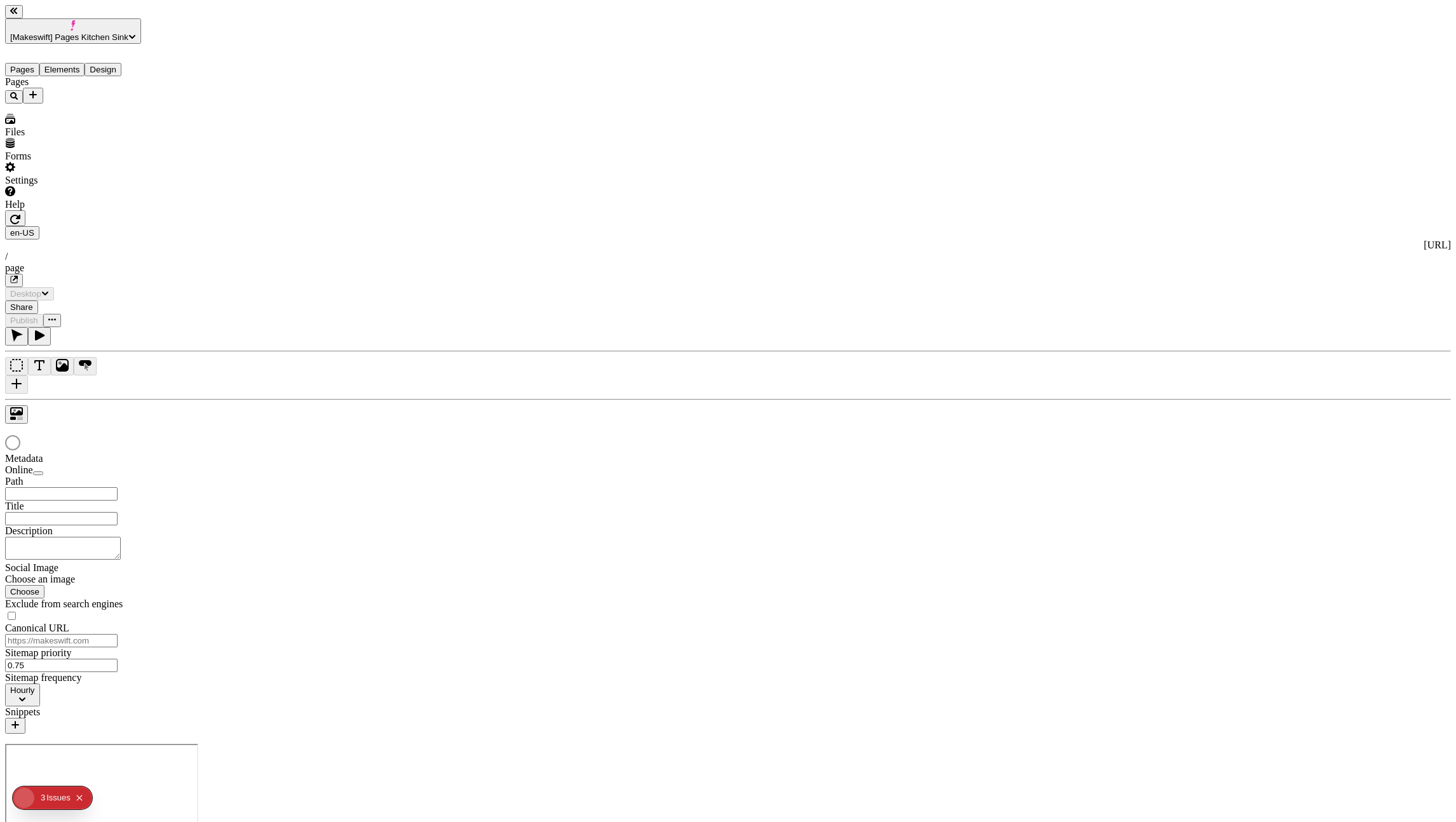
type input "/page"
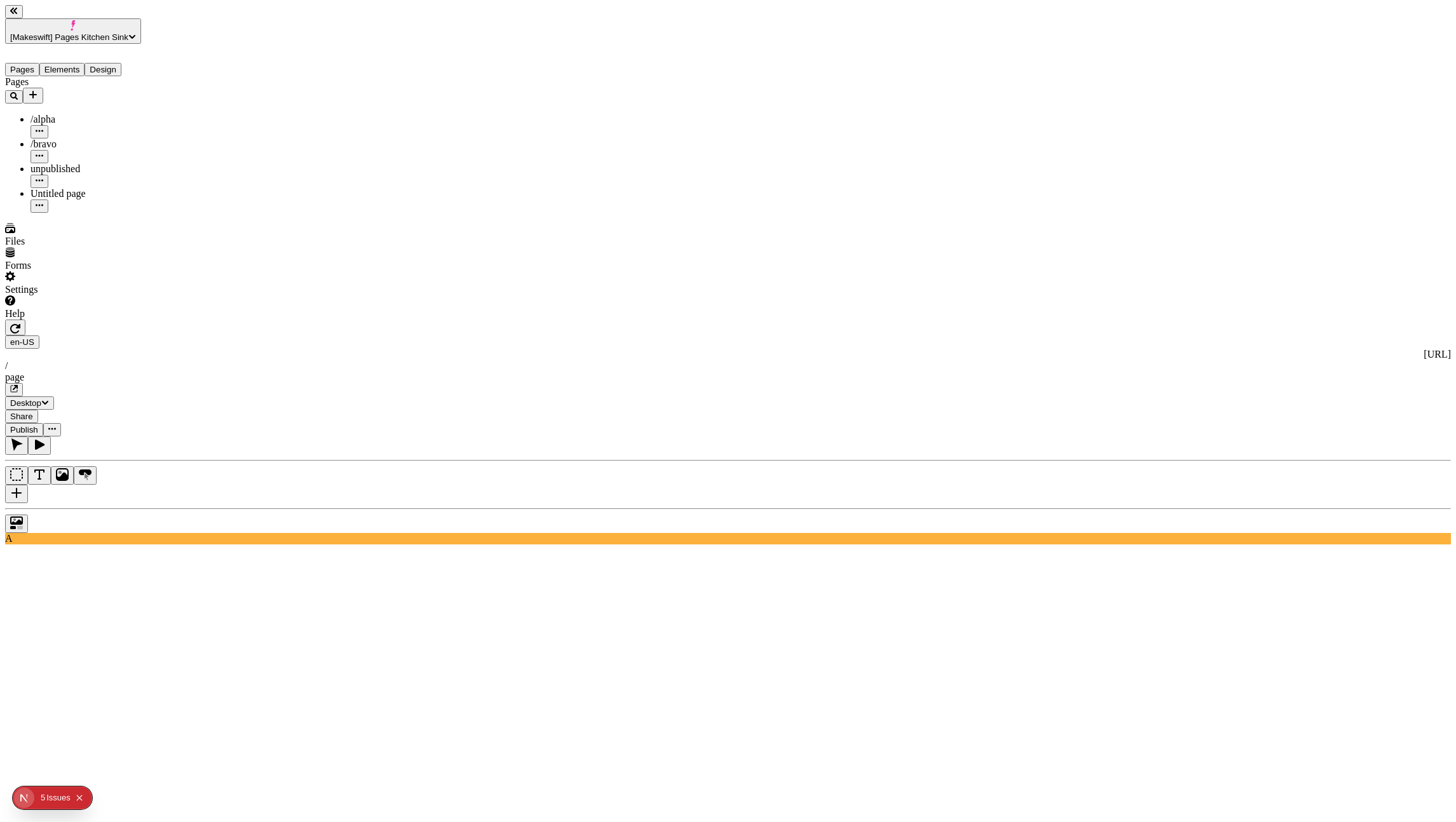
click at [25, 320] on button "button" at bounding box center [15, 328] width 21 height 16
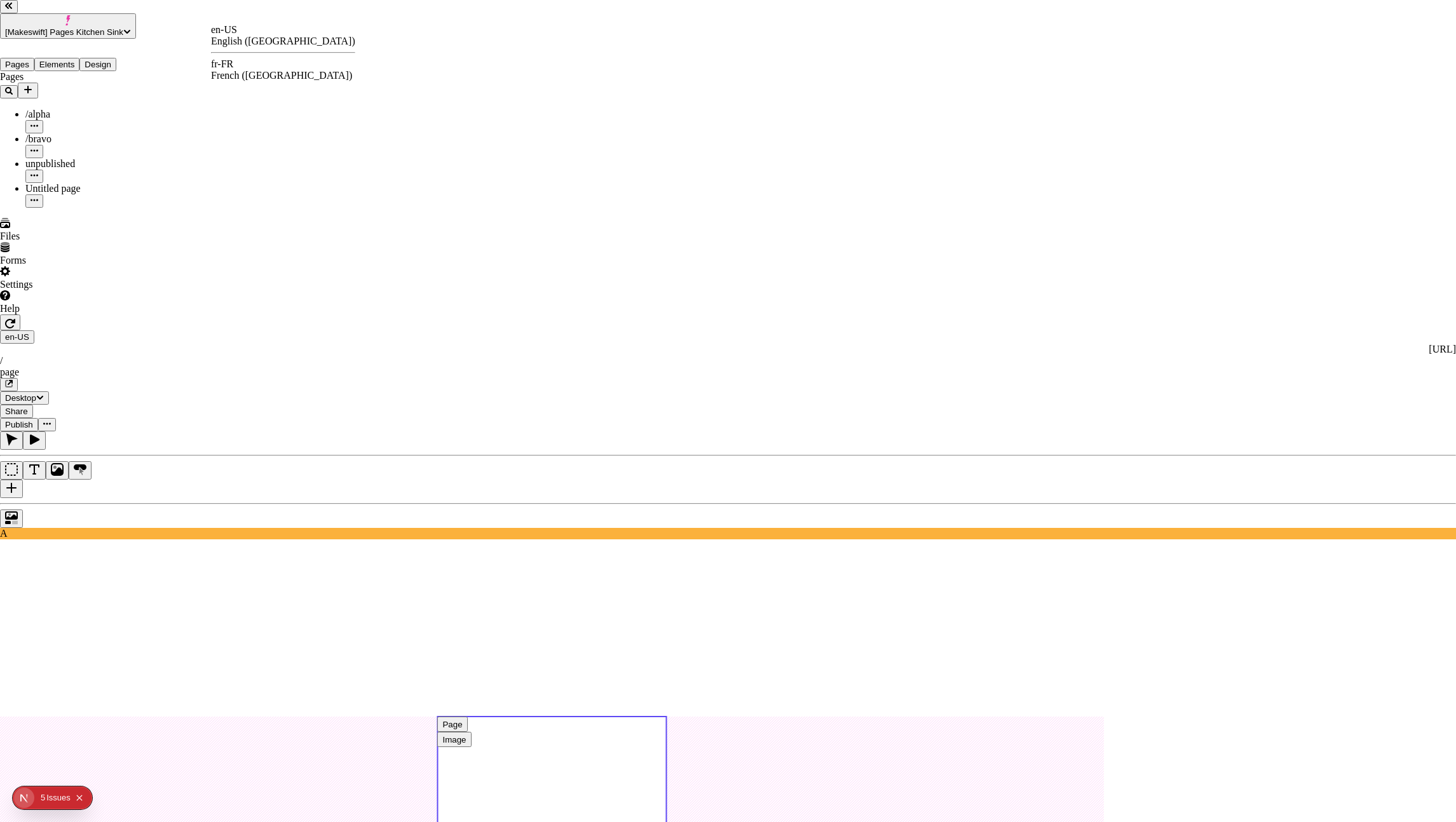
click at [656, 716] on use at bounding box center [551, 792] width 229 height 153
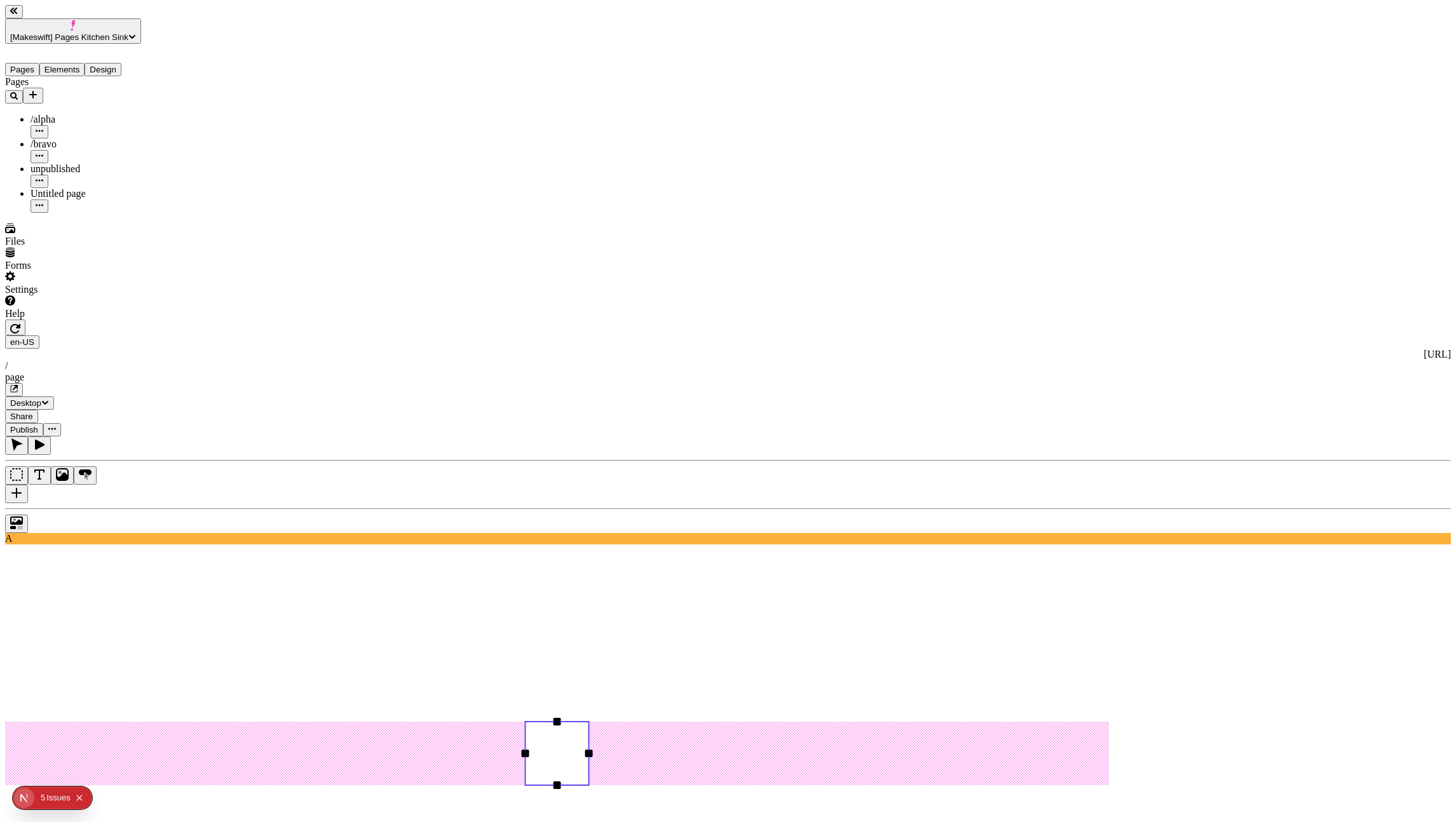
click at [21, 324] on icon "button" at bounding box center [15, 328] width 10 height 10
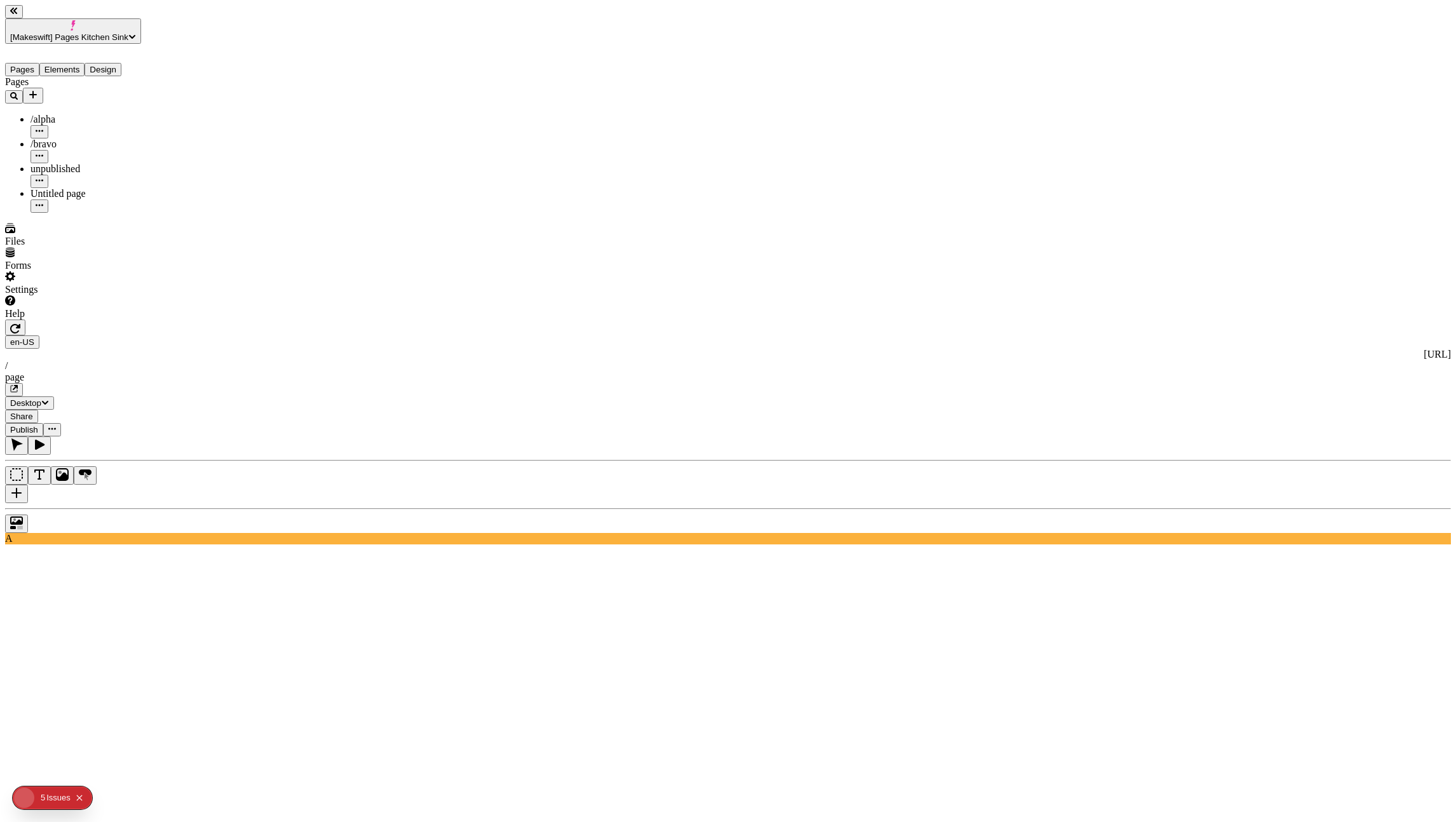
click at [21, 324] on icon "button" at bounding box center [15, 328] width 10 height 10
click at [18, 385] on icon "button" at bounding box center [14, 389] width 7 height 7
